Goal: Task Accomplishment & Management: Complete application form

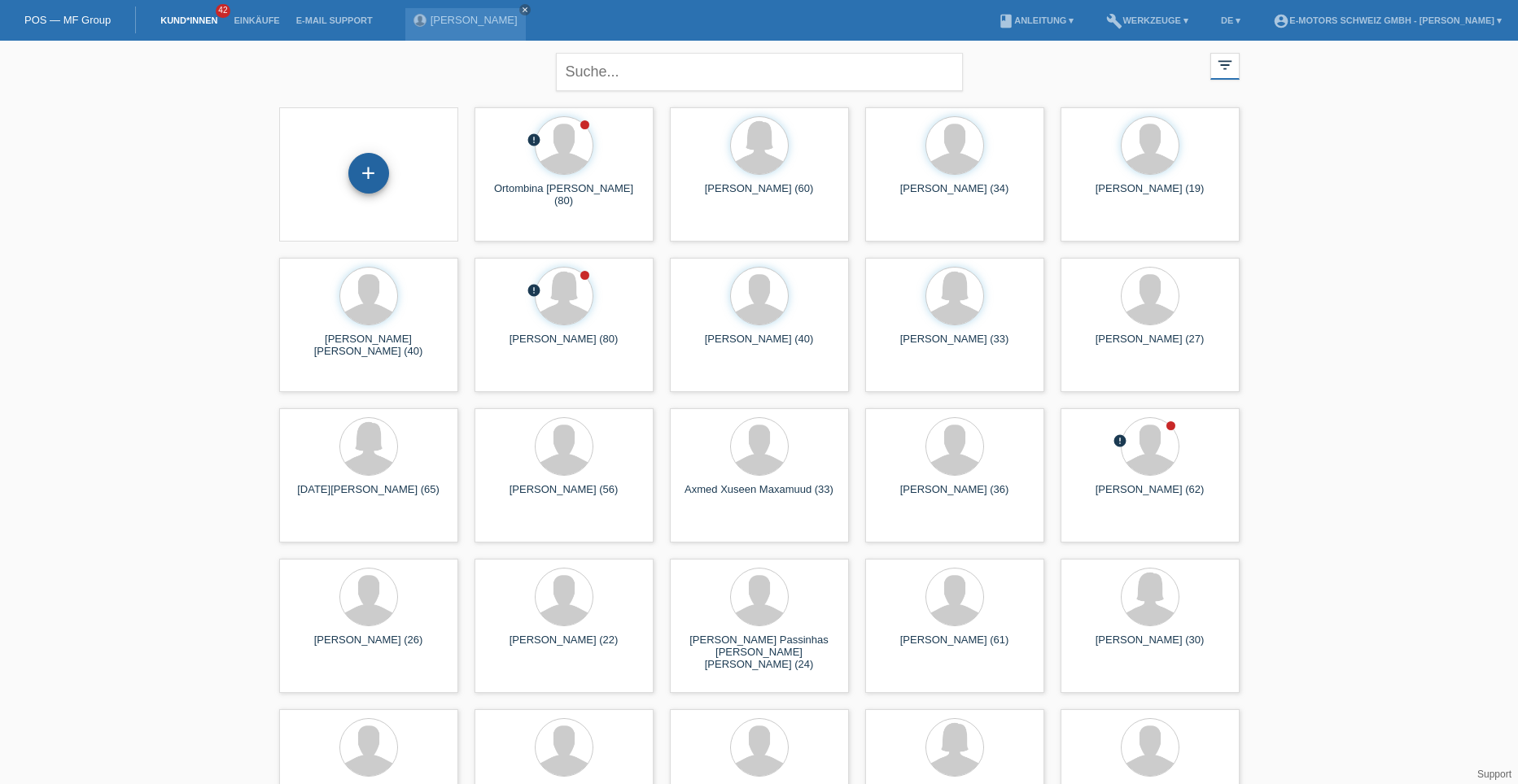
click at [353, 164] on div "+" at bounding box center [369, 173] width 41 height 41
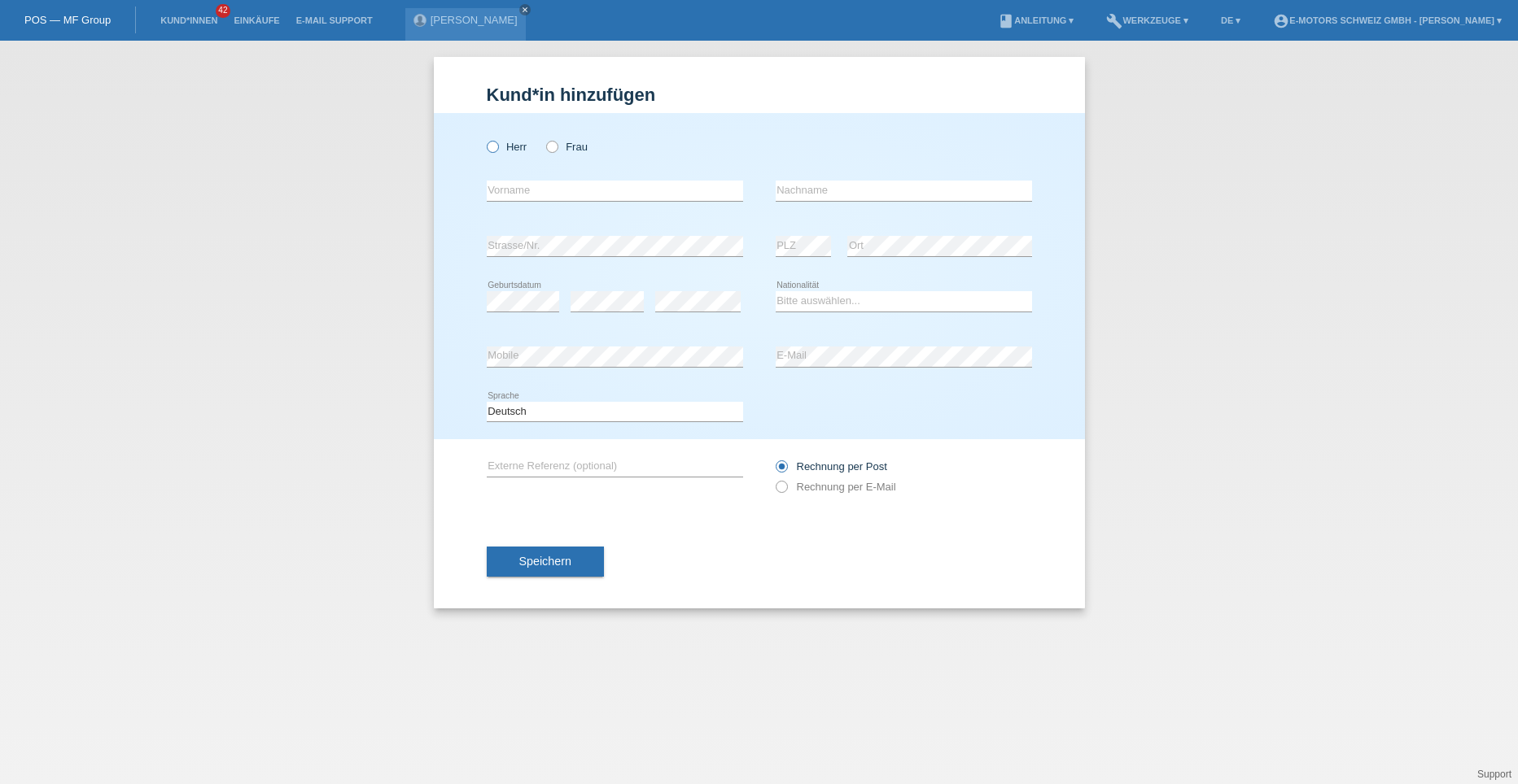
click at [483, 139] on icon at bounding box center [483, 139] width 0 height 0
click at [491, 147] on input "Herr" at bounding box center [491, 145] width 10 height 10
radio input "true"
click at [507, 193] on input "text" at bounding box center [614, 191] width 256 height 20
type input "Almir"
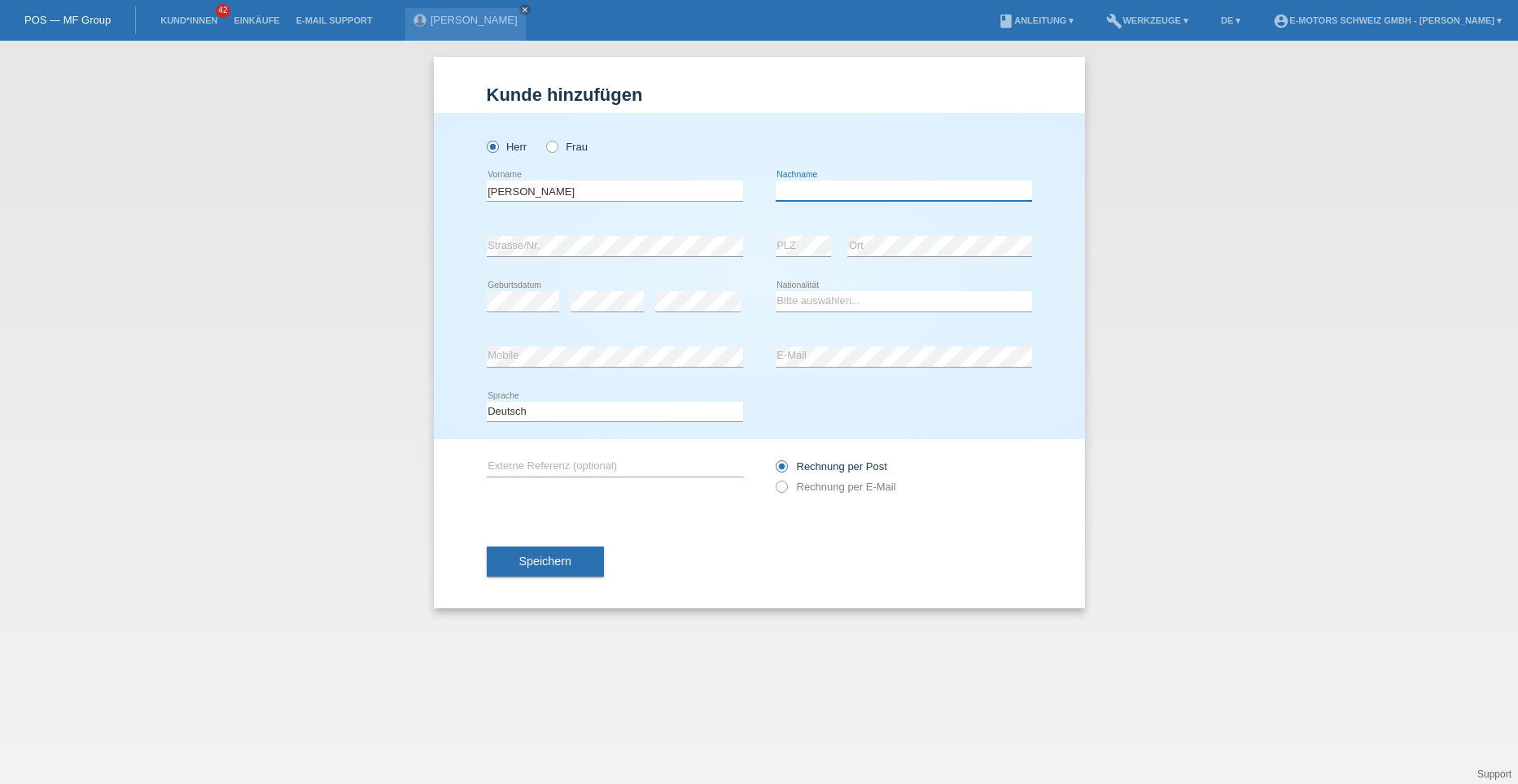
click at [795, 196] on input "text" at bounding box center [903, 191] width 256 height 20
type input "Unkic"
click at [767, 269] on div "error Strasse/Nr. error PLZ error Ort" at bounding box center [758, 246] width 545 height 55
click at [800, 300] on select "Bitte auswählen... Schweiz Deutschland Liechtenstein Österreich ------------ Af…" at bounding box center [903, 301] width 256 height 20
click at [797, 286] on div "Bitte auswählen... Schweiz Deutschland Liechtenstein Österreich ------------ Af…" at bounding box center [903, 301] width 256 height 55
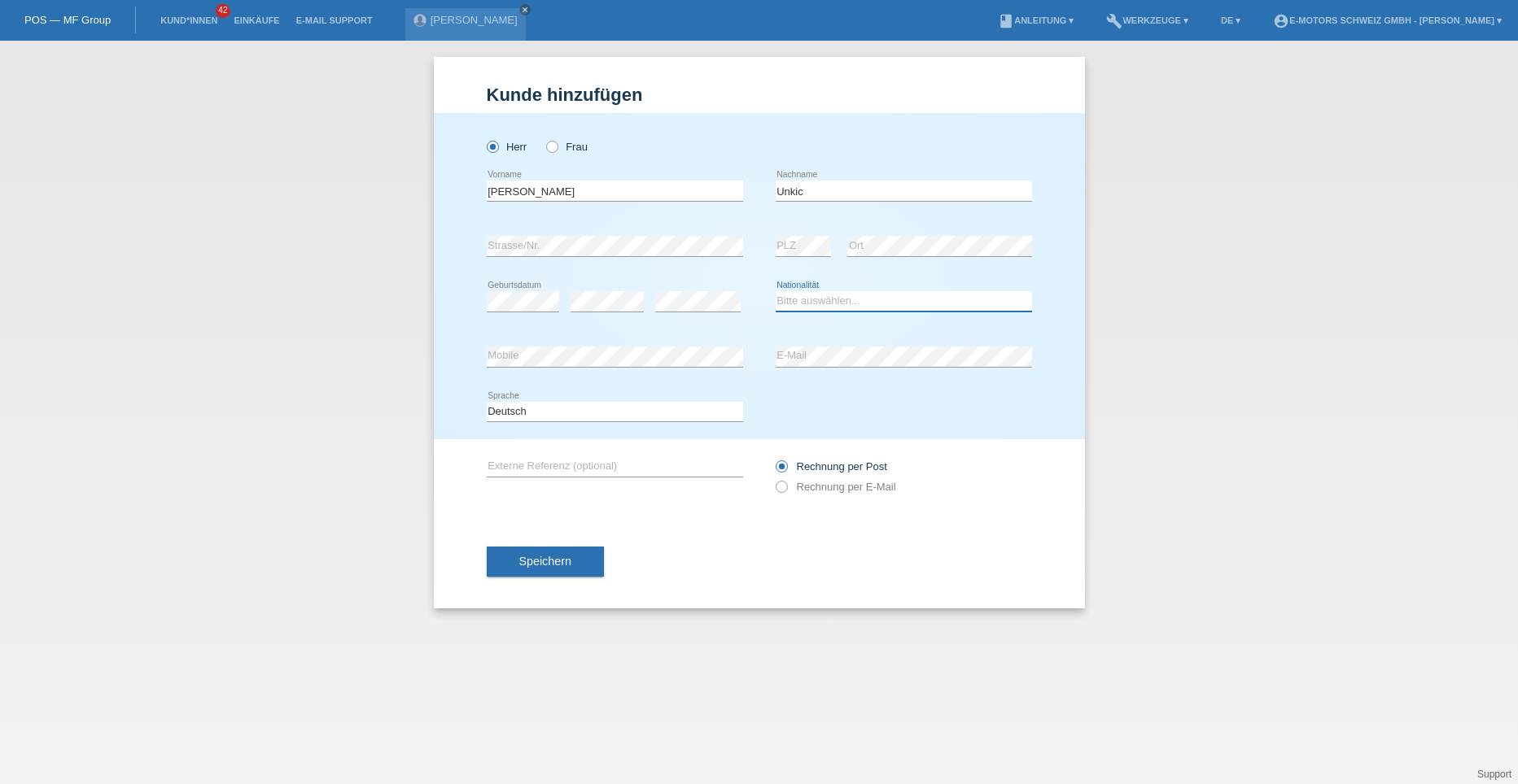
click at [797, 296] on select "Bitte auswählen... Schweiz Deutschland Liechtenstein Österreich ------------ Af…" at bounding box center [903, 301] width 256 height 20
select select "BA"
click at [776, 291] on select "Bitte auswählen... Schweiz Deutschland Liechtenstein Österreich ------------ Af…" at bounding box center [903, 301] width 256 height 20
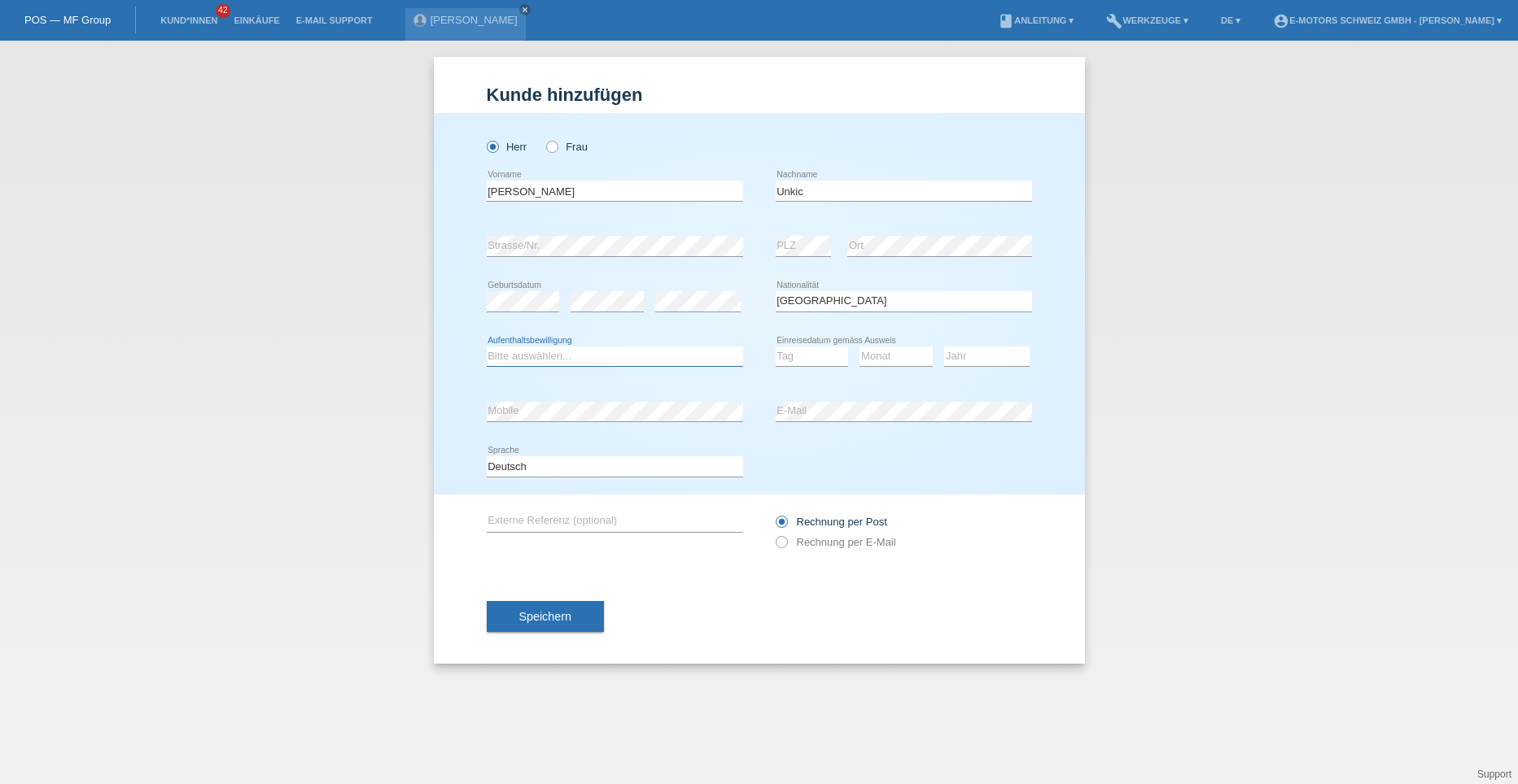
click at [545, 353] on select "Bitte auswählen... C B B - Flüchtlingsstatus Andere" at bounding box center [614, 356] width 256 height 20
select select "C"
click at [486, 346] on select "Bitte auswählen... C B B - Flüchtlingsstatus Andere" at bounding box center [614, 356] width 256 height 20
click at [809, 358] on select "Tag 01 02 03 04 05 06 07 08 09 10 11" at bounding box center [812, 356] width 74 height 20
select select "26"
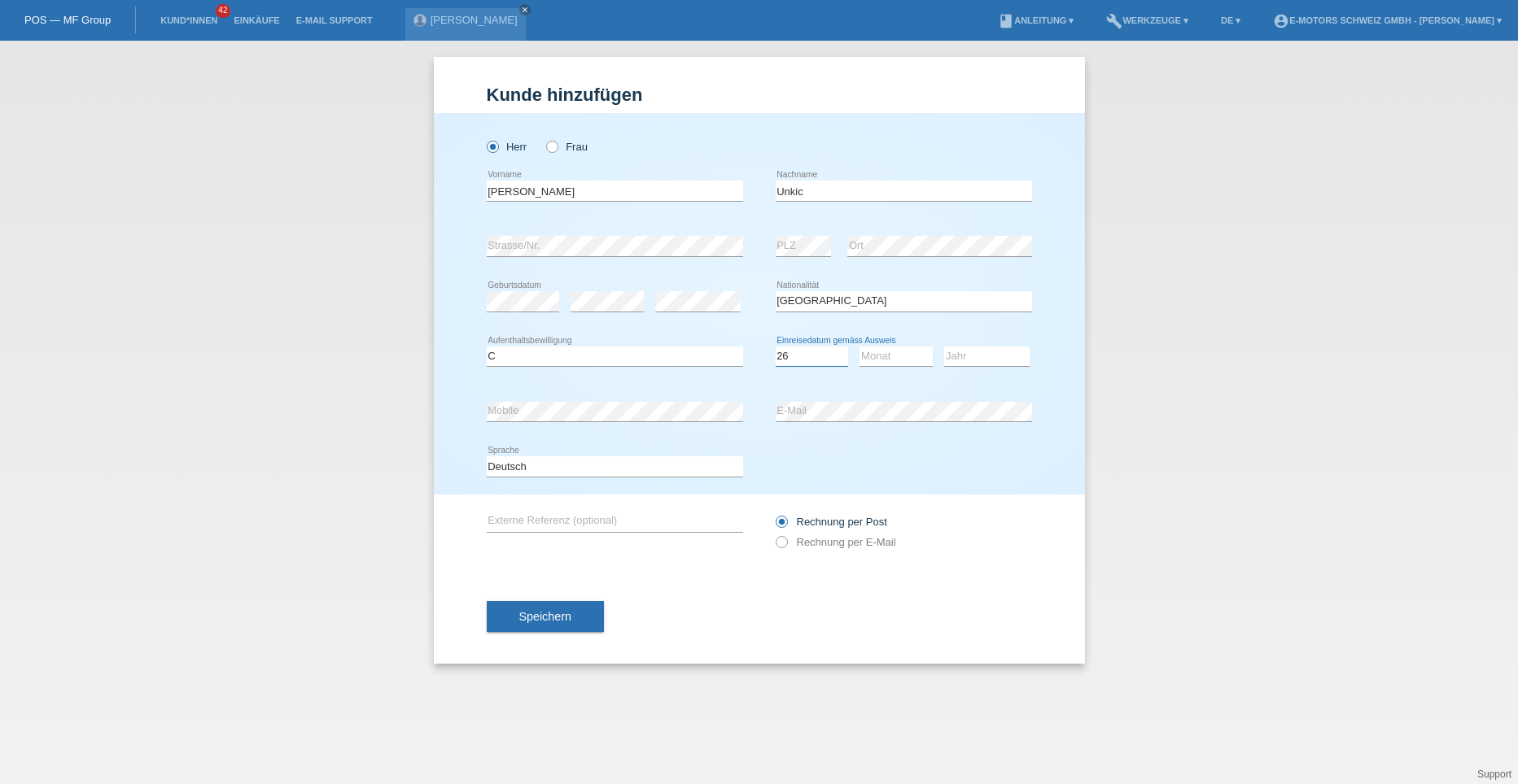
click at [776, 346] on select "Tag 01 02 03 04 05 06 07 08 09 10 11" at bounding box center [812, 356] width 74 height 20
click at [886, 358] on select "Monat 01 02 03 04 05 06 07 08 09 10 11" at bounding box center [896, 356] width 74 height 20
select select "04"
click at [860, 346] on select "Monat 01 02 03 04 05 06 07 08 09 10 11" at bounding box center [896, 356] width 74 height 20
click at [963, 356] on select "Jahr 2025 2024 2023 2022 2021 2020 2019 2018 2017 2016 2015 2014 2013 2012 2011…" at bounding box center [987, 356] width 86 height 20
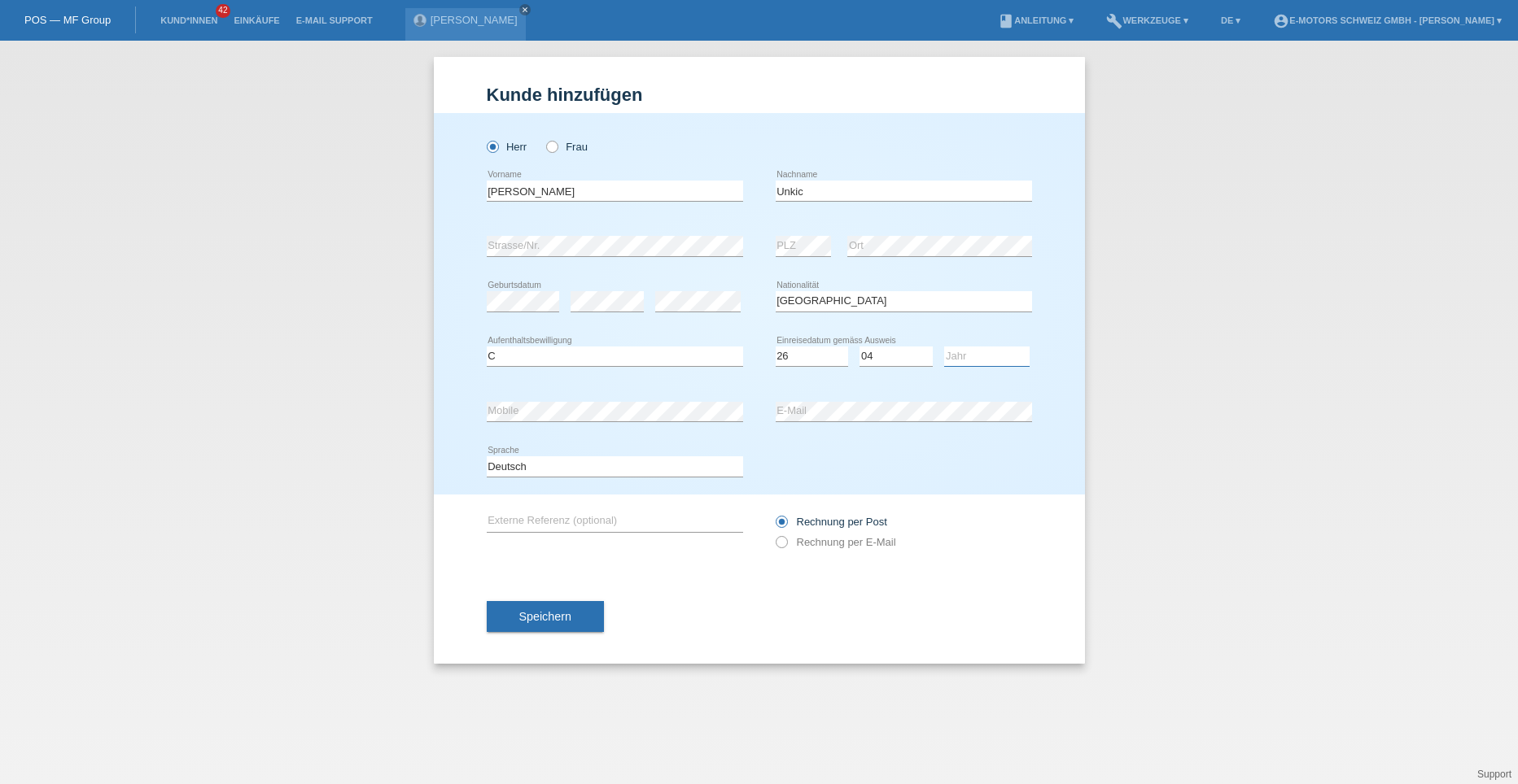
select select "1995"
click at [944, 346] on select "Jahr 2025 2024 2023 2022 2021 2020 2019 2018 2017 2016 2015 2014 2013 2012 2011…" at bounding box center [987, 356] width 86 height 20
click at [554, 625] on button "Speichern" at bounding box center [545, 616] width 117 height 31
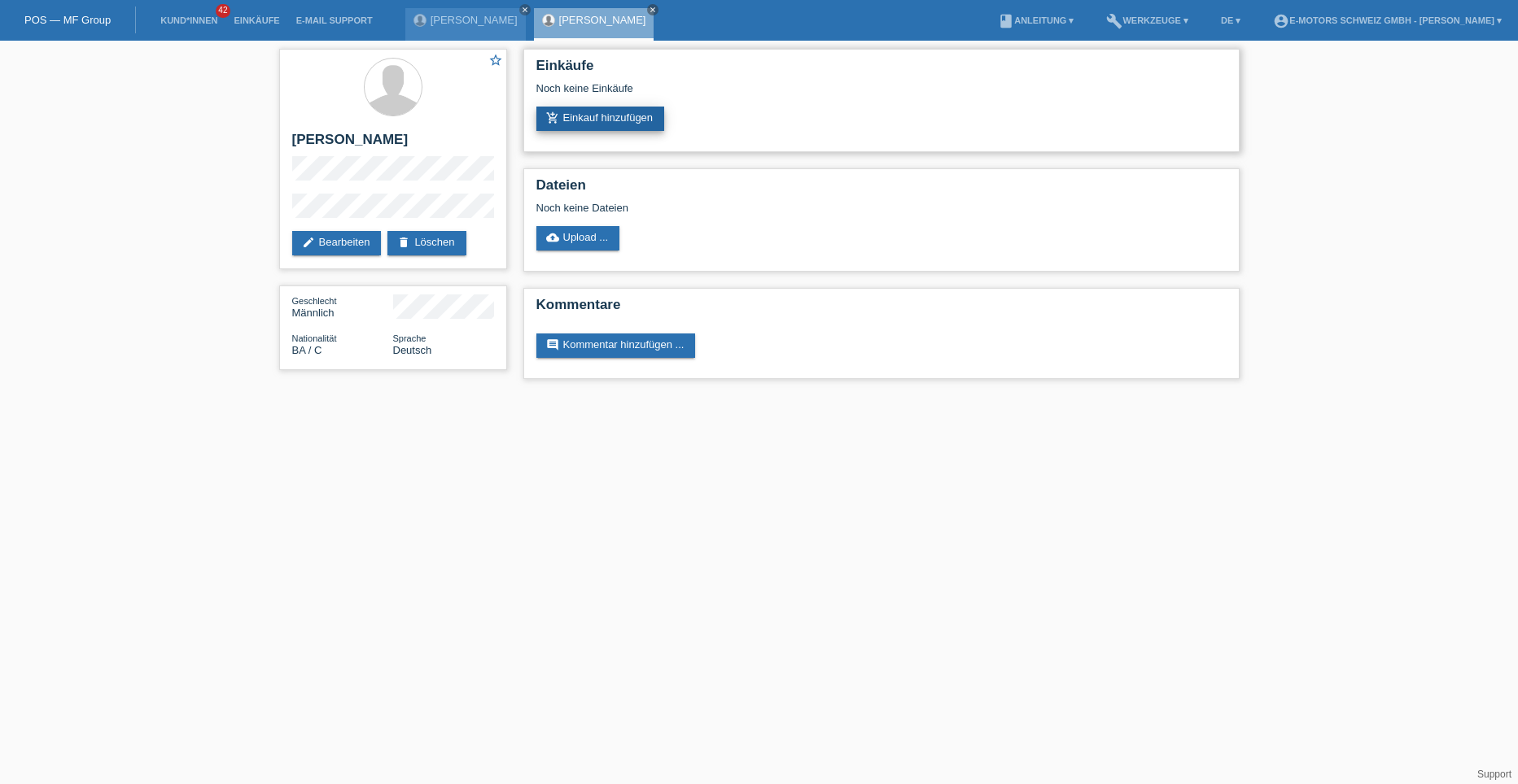
click at [560, 120] on link "add_shopping_cart Einkauf hinzufügen" at bounding box center [601, 118] width 129 height 24
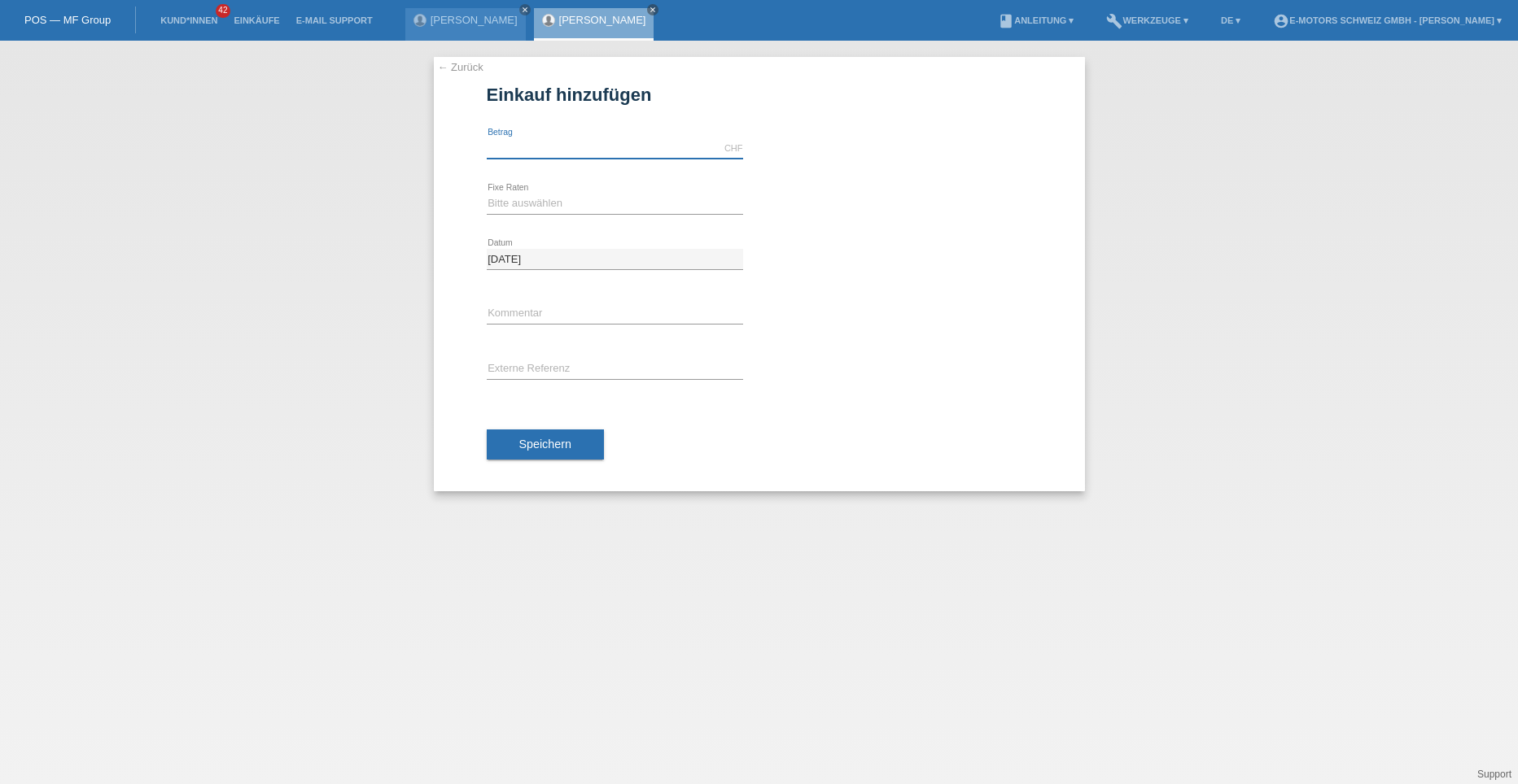
click at [531, 148] on input "text" at bounding box center [614, 149] width 256 height 20
type input "3790.00"
click at [543, 206] on select "Bitte auswählen 12 Raten 24 Raten 36 Raten 48 Raten" at bounding box center [614, 203] width 256 height 20
select select "214"
click at [486, 194] on select "Bitte auswählen 12 Raten 24 Raten 36 Raten 48 Raten" at bounding box center [614, 203] width 256 height 20
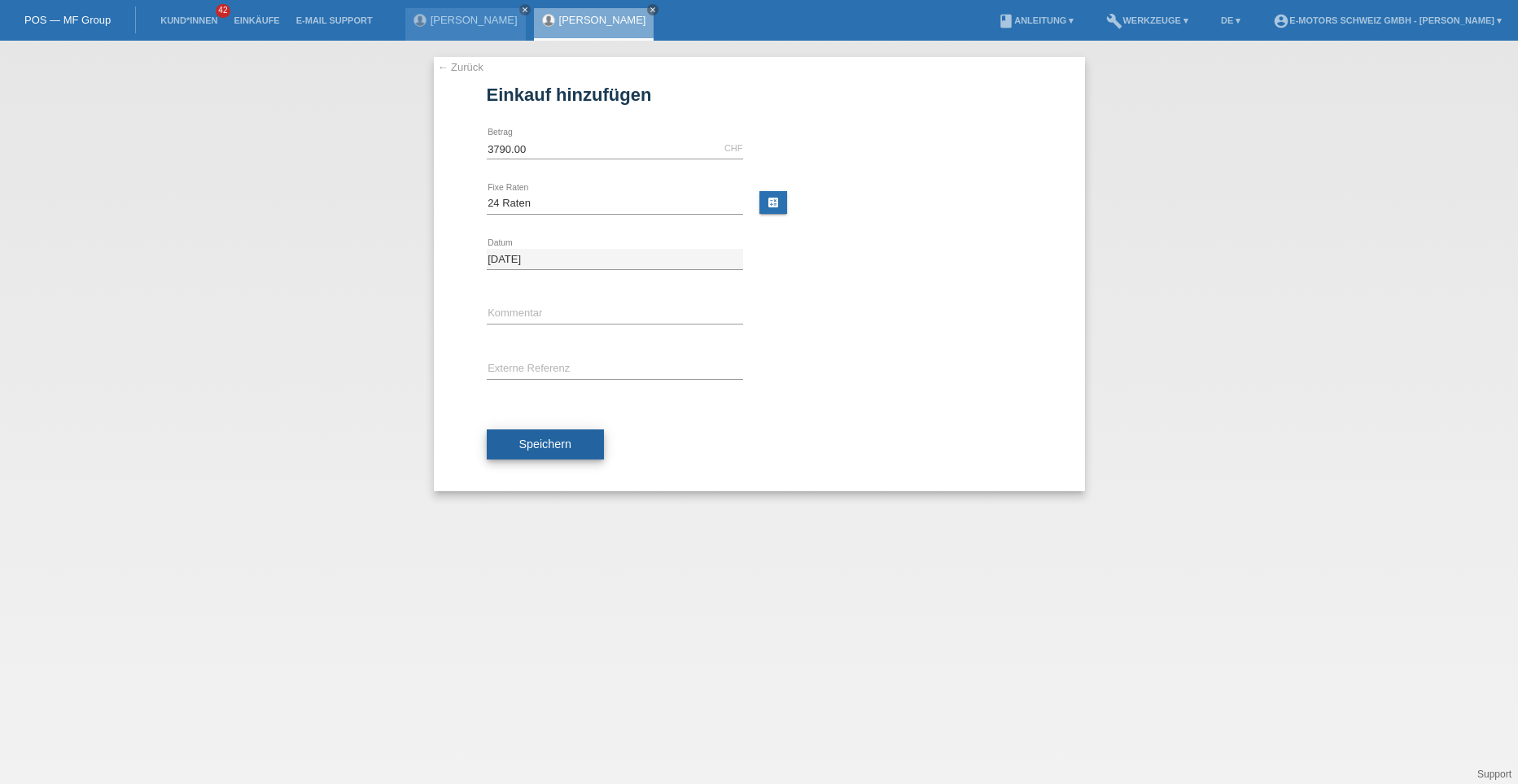
click at [523, 437] on button "Speichern" at bounding box center [545, 444] width 117 height 31
